Goal: Task Accomplishment & Management: Complete application form

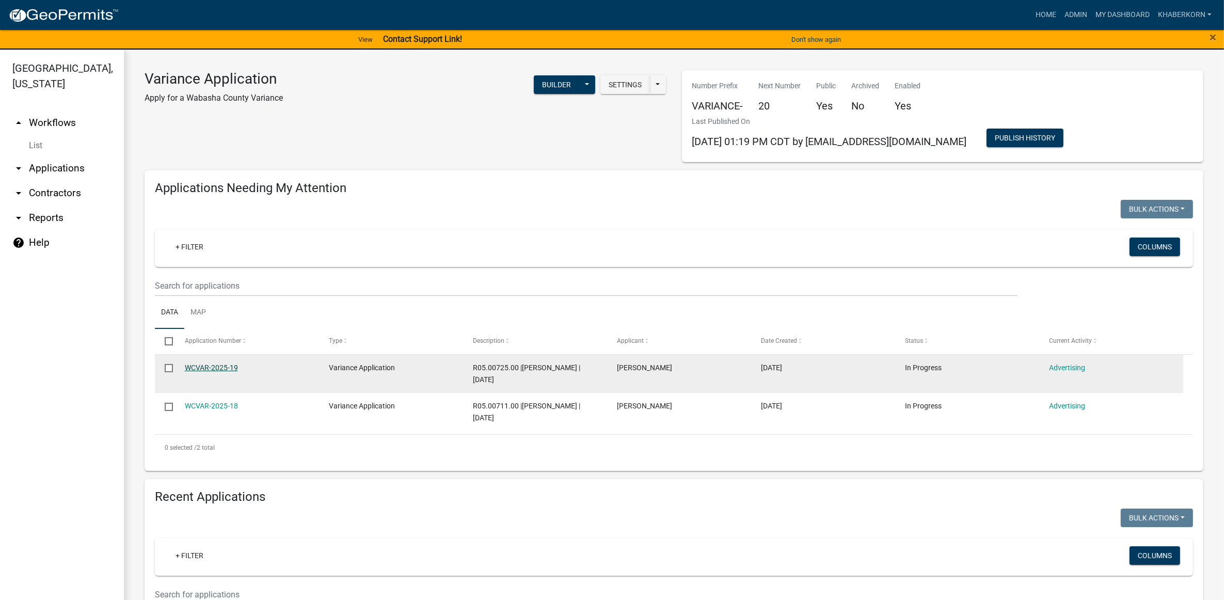
click at [229, 370] on link "WCVAR-2025-19" at bounding box center [211, 367] width 53 height 8
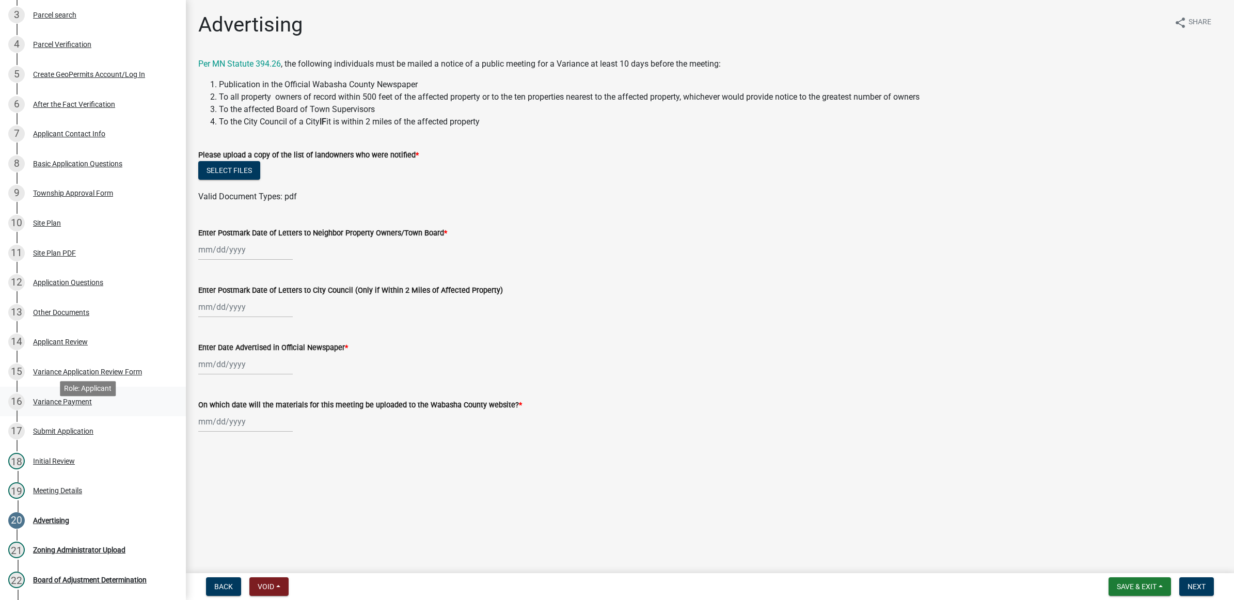
scroll to position [258, 0]
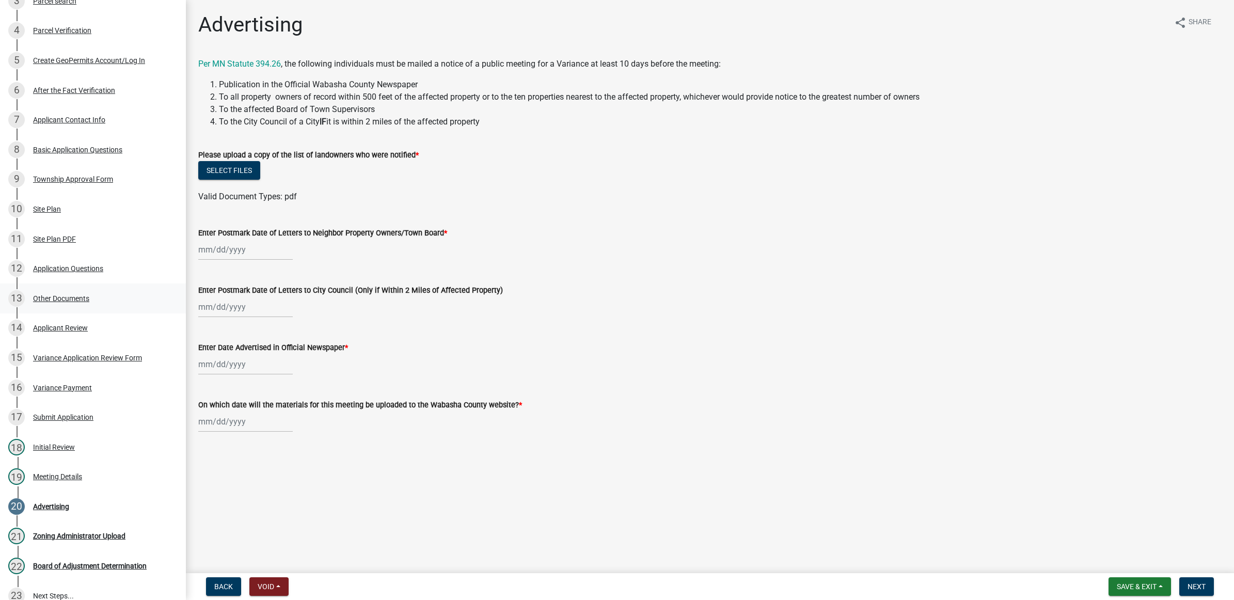
click at [60, 292] on div "13 Other Documents" at bounding box center [88, 298] width 161 height 17
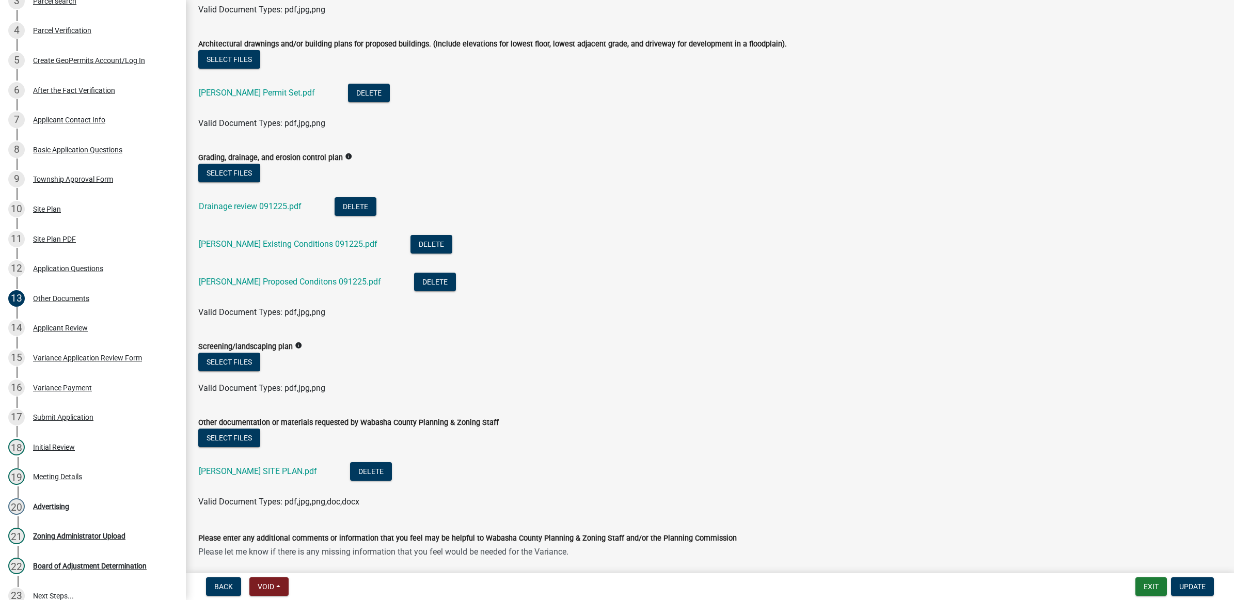
scroll to position [393, 0]
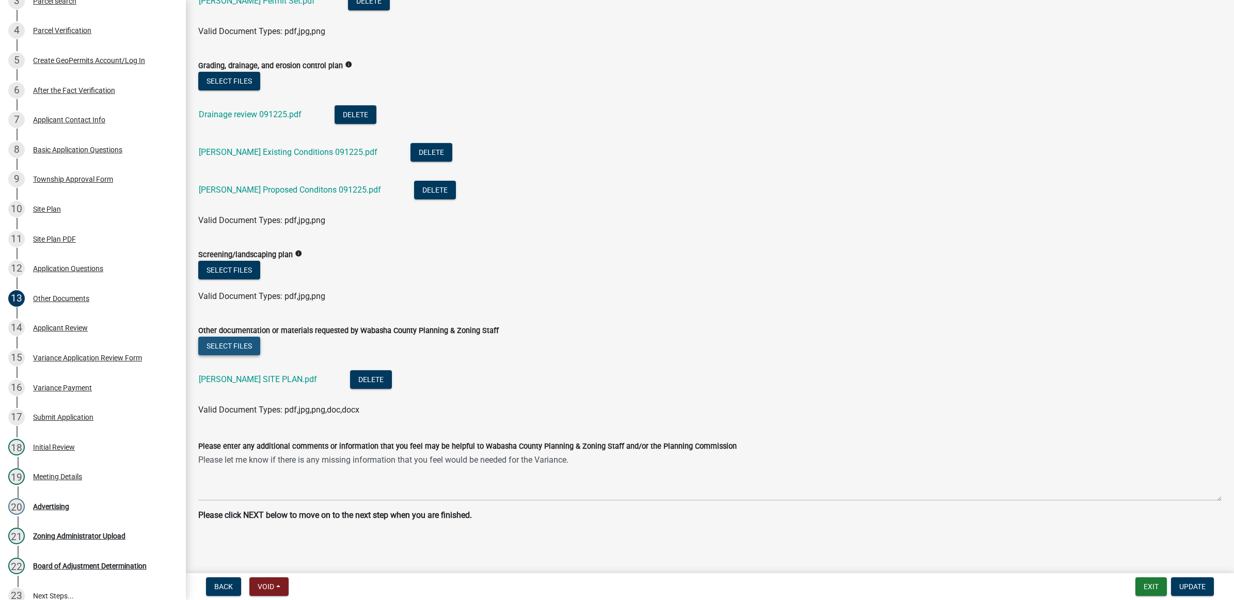
click at [217, 354] on button "Select files" at bounding box center [229, 346] width 62 height 19
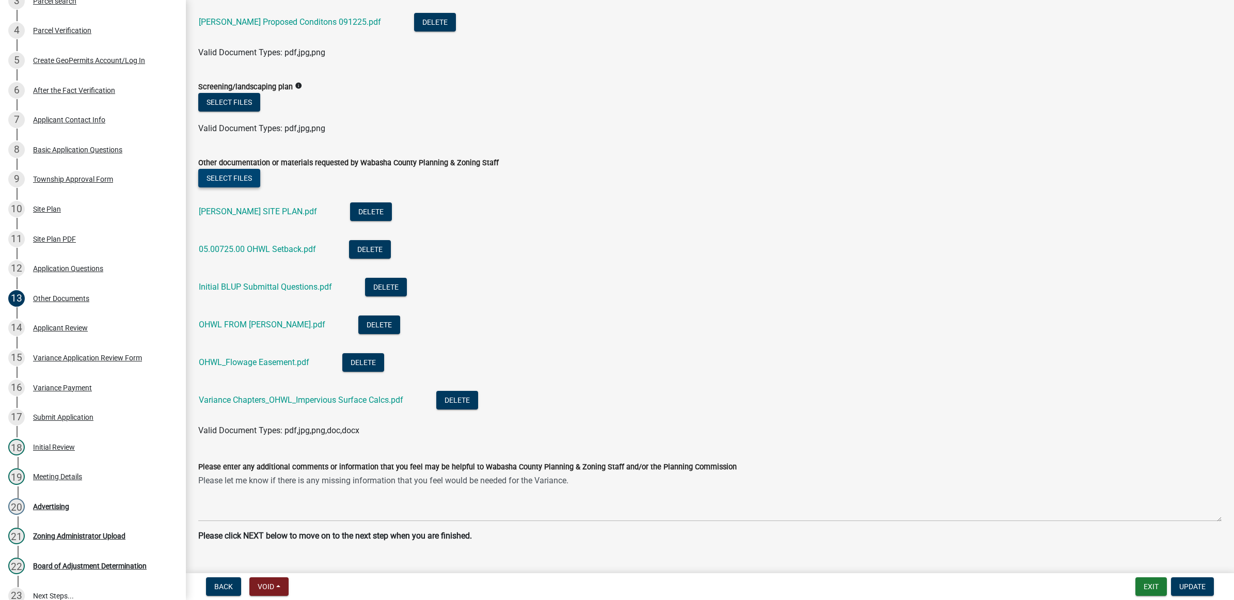
scroll to position [581, 0]
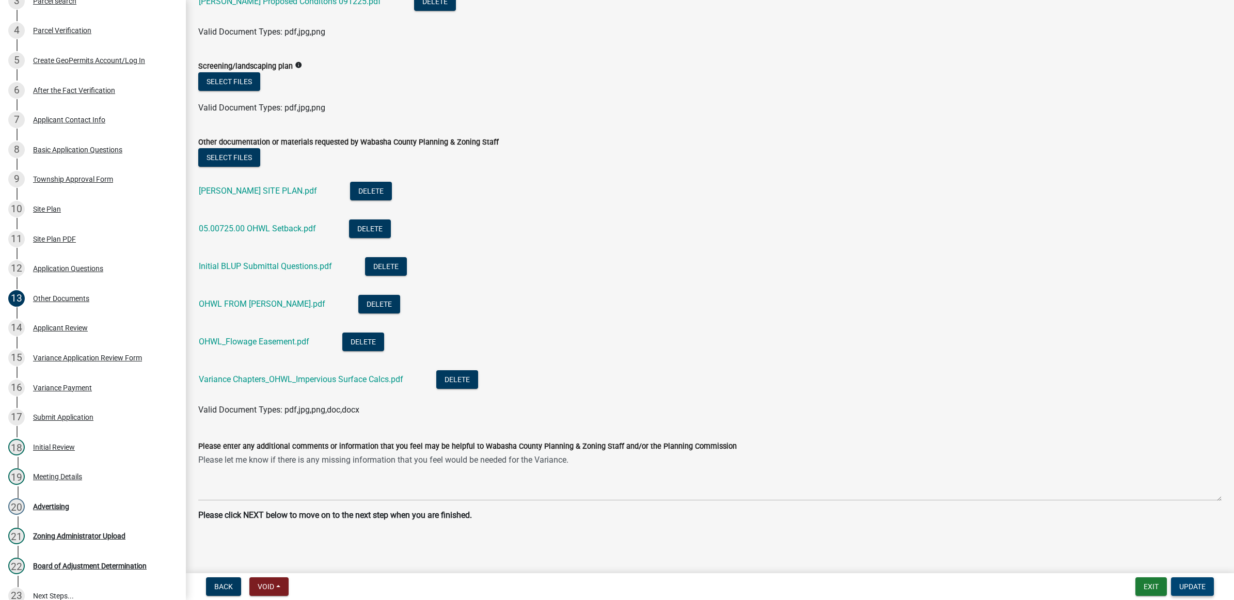
click at [1188, 584] on span "Update" at bounding box center [1192, 586] width 26 height 8
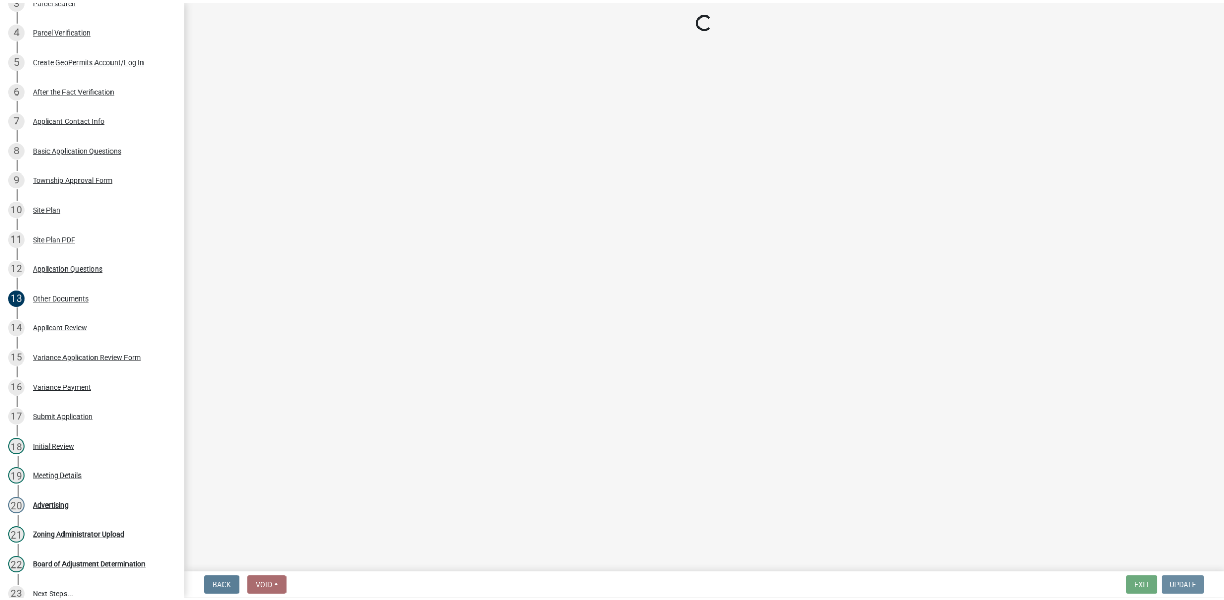
scroll to position [0, 0]
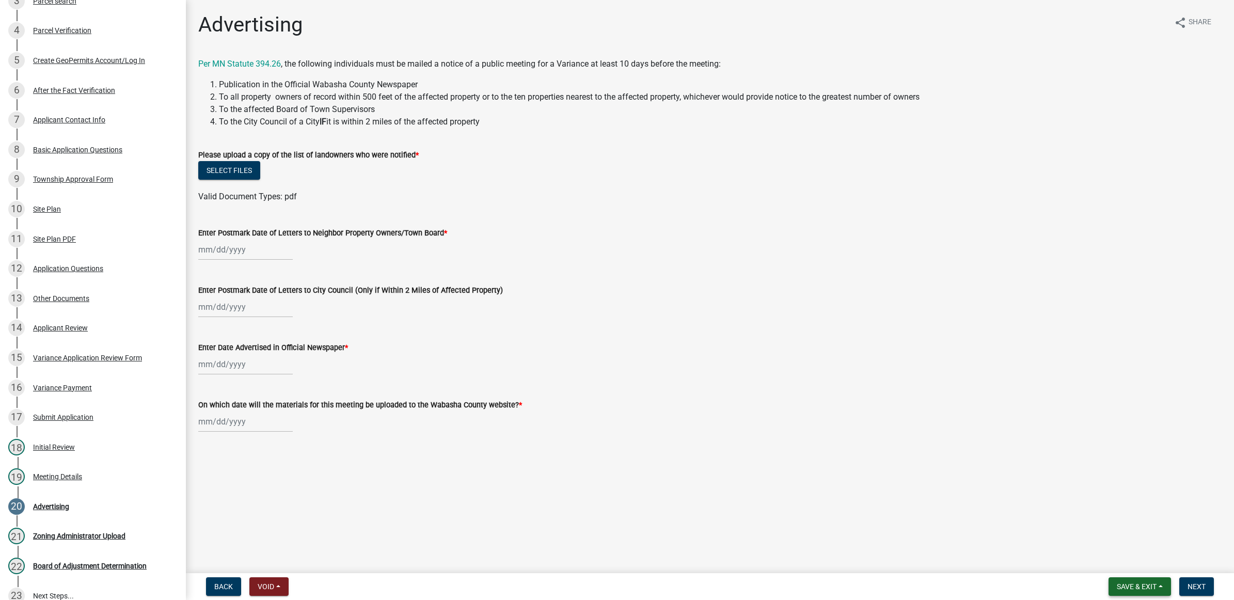
click at [1136, 582] on span "Save & Exit" at bounding box center [1137, 586] width 40 height 8
click at [1130, 559] on button "Save & Exit" at bounding box center [1129, 560] width 83 height 25
